Goal: Task Accomplishment & Management: Manage account settings

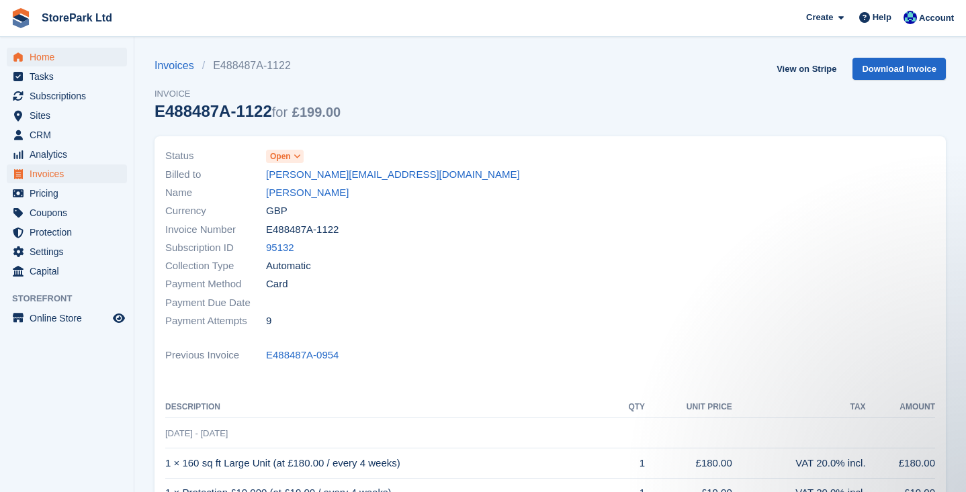
click at [56, 56] on span "Home" at bounding box center [70, 57] width 81 height 19
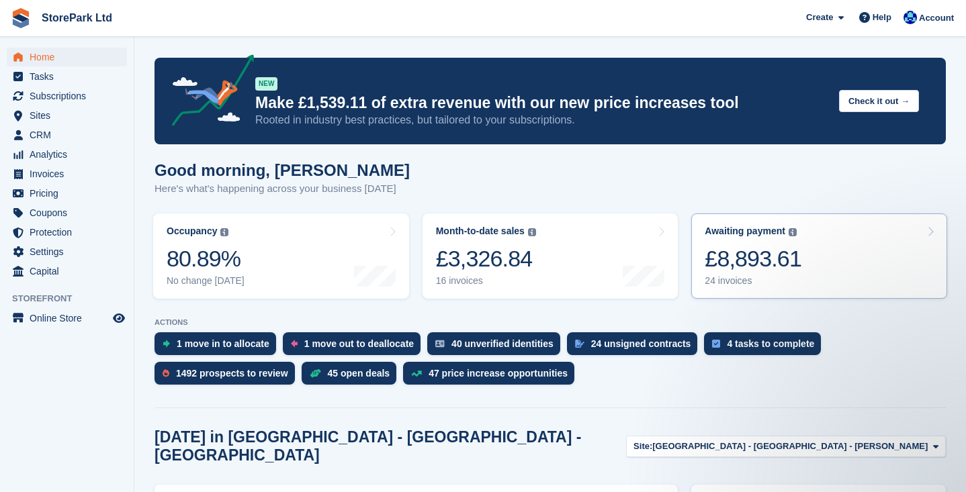
click at [845, 262] on link "Awaiting payment The total outstanding balance on all open invoices. £8,893.61 …" at bounding box center [819, 256] width 256 height 85
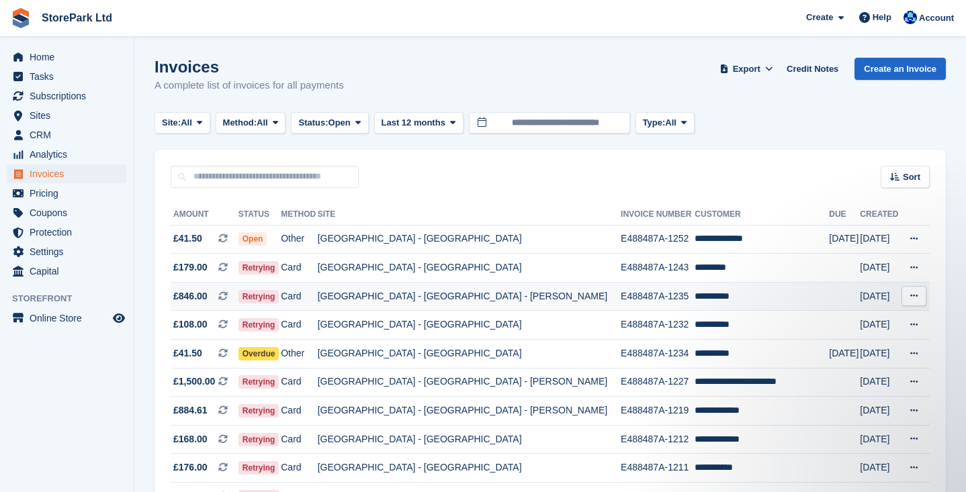
click at [400, 297] on td "[GEOGRAPHIC_DATA] - [GEOGRAPHIC_DATA] - [PERSON_NAME]" at bounding box center [469, 296] width 303 height 29
click at [503, 387] on td "[GEOGRAPHIC_DATA] - [GEOGRAPHIC_DATA] - [PERSON_NAME]" at bounding box center [469, 382] width 303 height 29
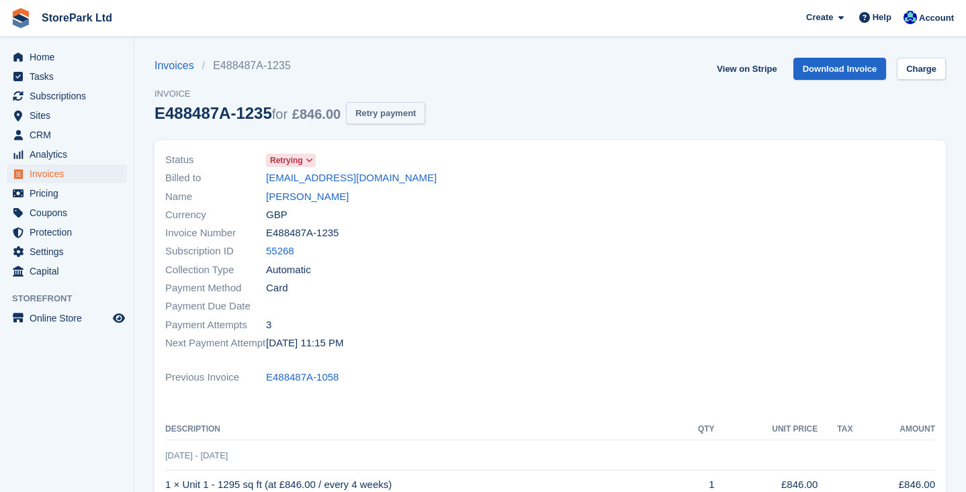
click at [384, 111] on button "Retry payment" at bounding box center [385, 113] width 79 height 22
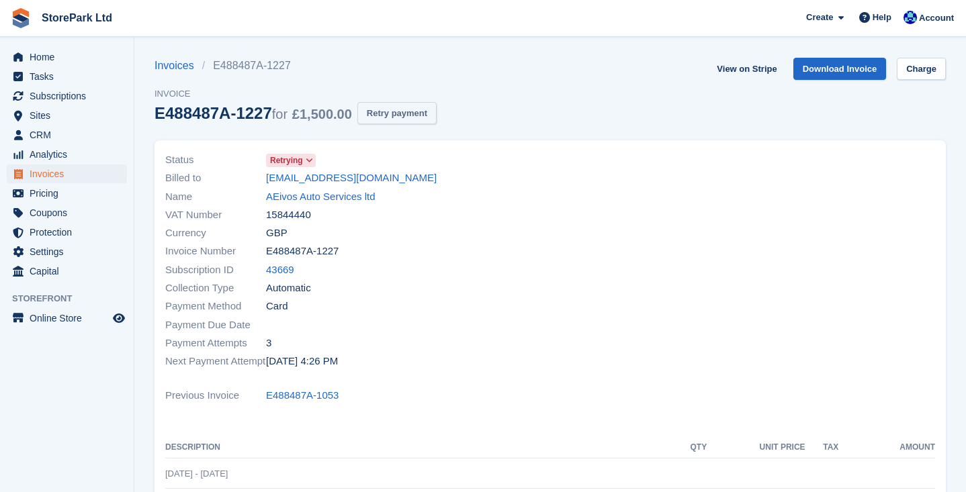
click at [404, 117] on button "Retry payment" at bounding box center [396, 113] width 79 height 22
